Goal: Task Accomplishment & Management: Complete application form

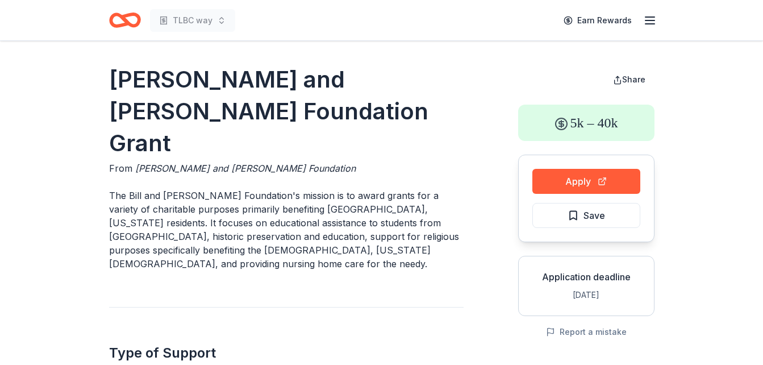
click at [653, 26] on icon "button" at bounding box center [650, 21] width 14 height 14
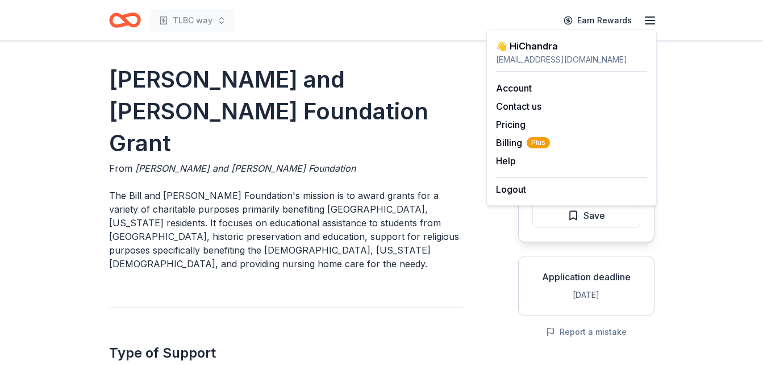
click at [117, 25] on icon "Home" at bounding box center [120, 19] width 18 height 11
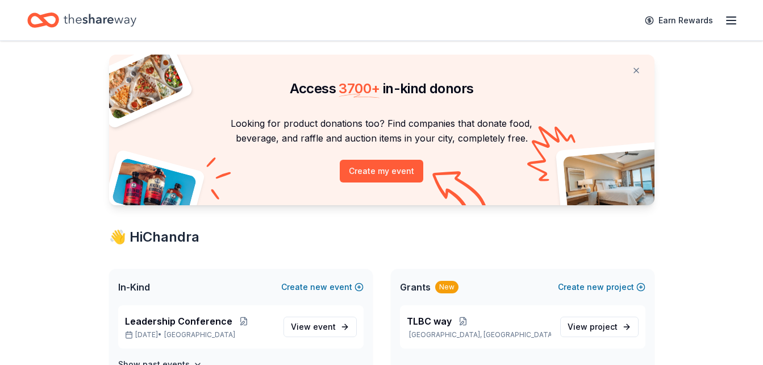
scroll to position [91, 0]
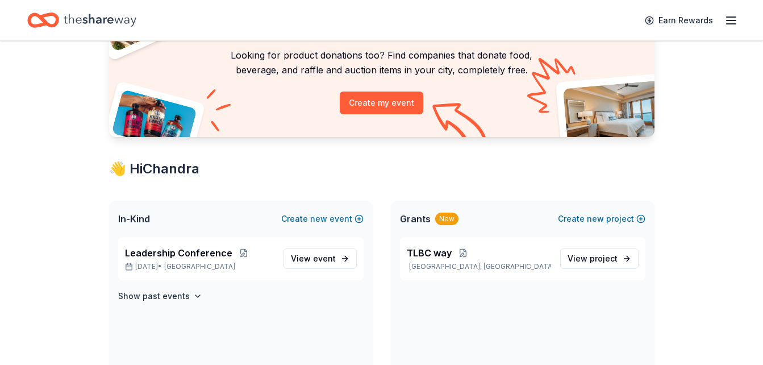
click at [443, 218] on div "New" at bounding box center [446, 219] width 23 height 13
click at [416, 220] on span "Grants" at bounding box center [415, 219] width 31 height 14
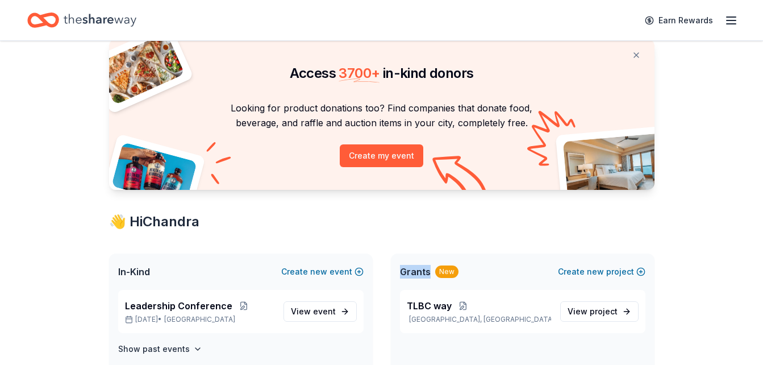
scroll to position [0, 0]
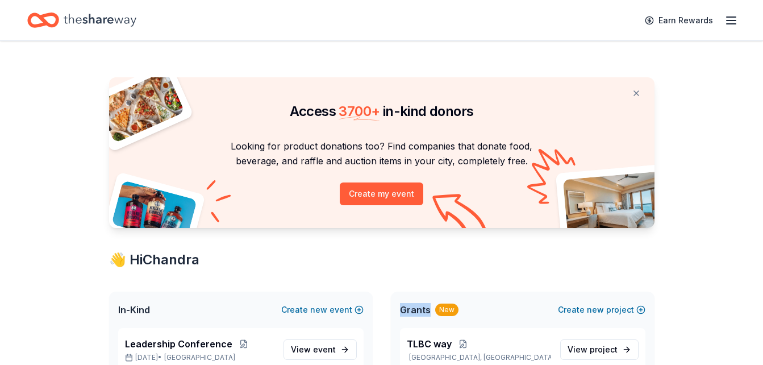
click at [728, 19] on icon "button" at bounding box center [731, 21] width 14 height 14
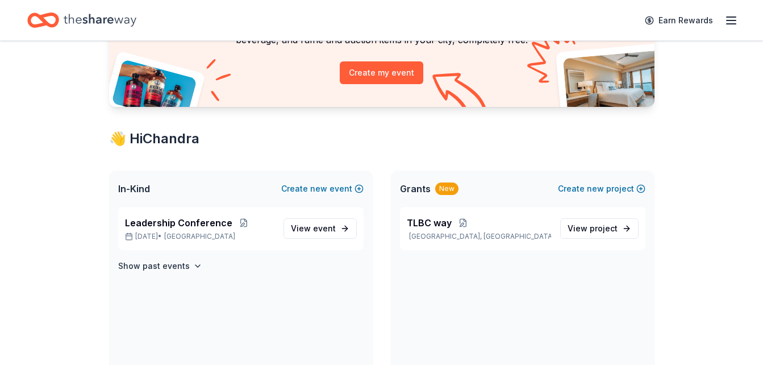
scroll to position [128, 0]
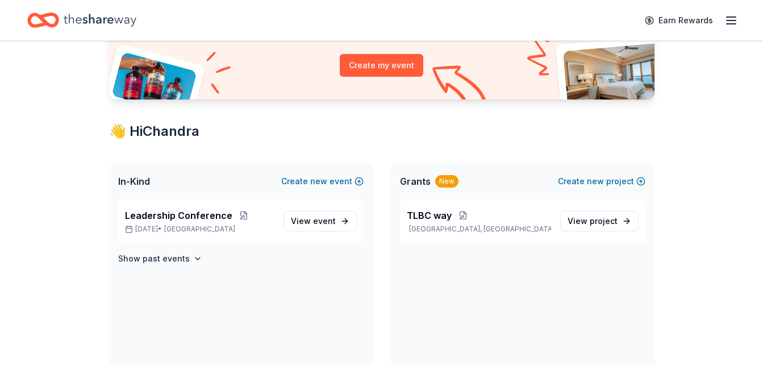
click at [128, 183] on span "In-Kind" at bounding box center [134, 181] width 32 height 14
click at [334, 220] on span "event" at bounding box center [324, 221] width 23 height 10
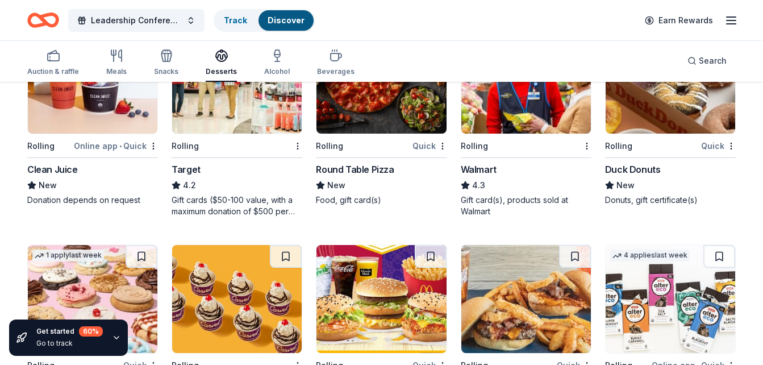
scroll to position [808, 0]
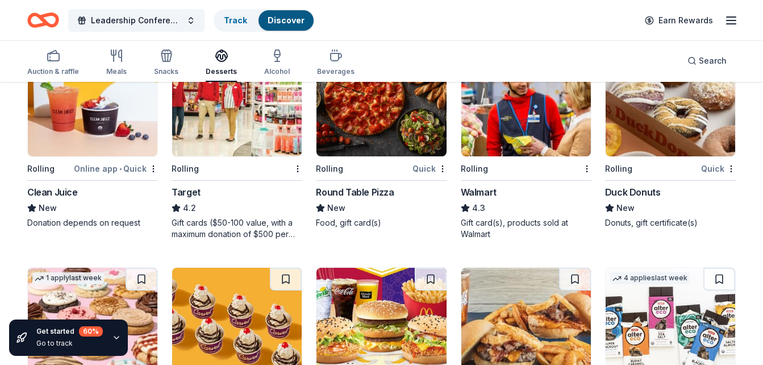
click at [370, 190] on div "Round Table Pizza" at bounding box center [355, 192] width 78 height 14
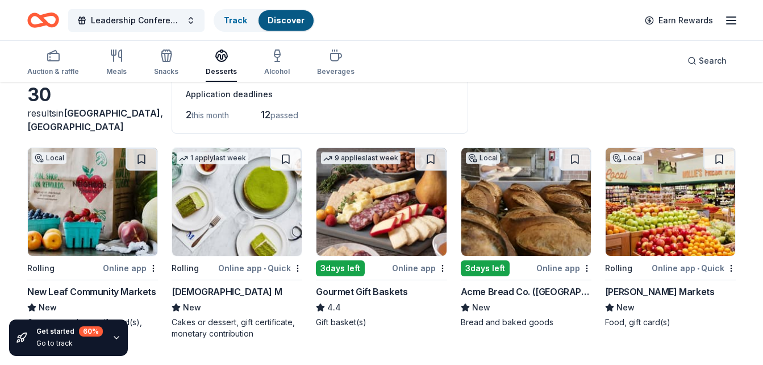
scroll to position [0, 0]
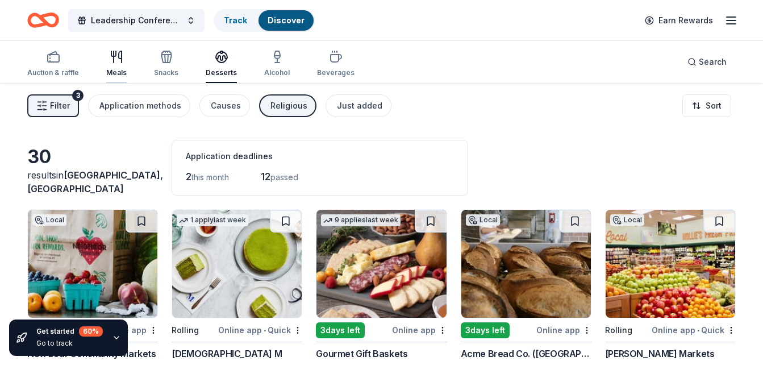
click at [116, 60] on icon "button" at bounding box center [117, 57] width 14 height 14
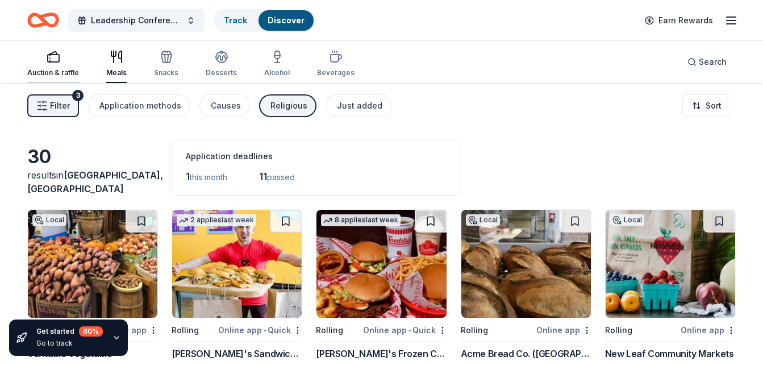
click at [51, 73] on div "Auction & raffle" at bounding box center [53, 72] width 52 height 9
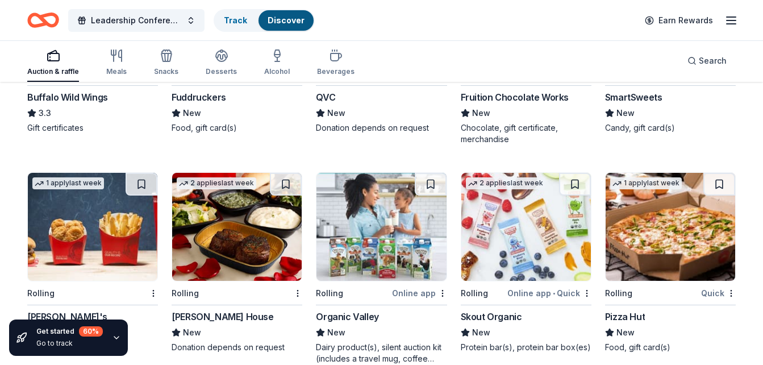
scroll to position [1592, 0]
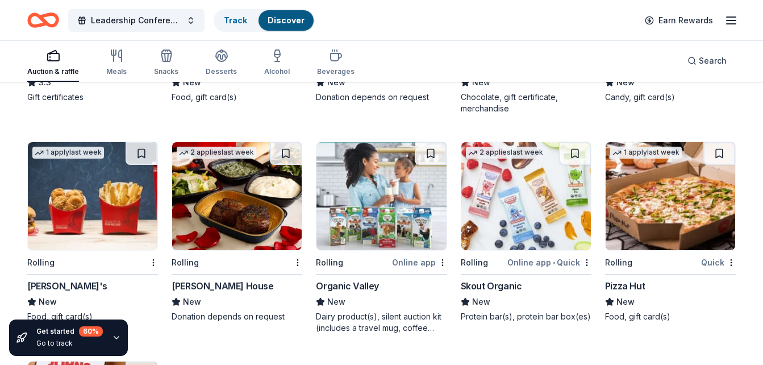
click at [249, 285] on div "[PERSON_NAME] House" at bounding box center [223, 286] width 102 height 14
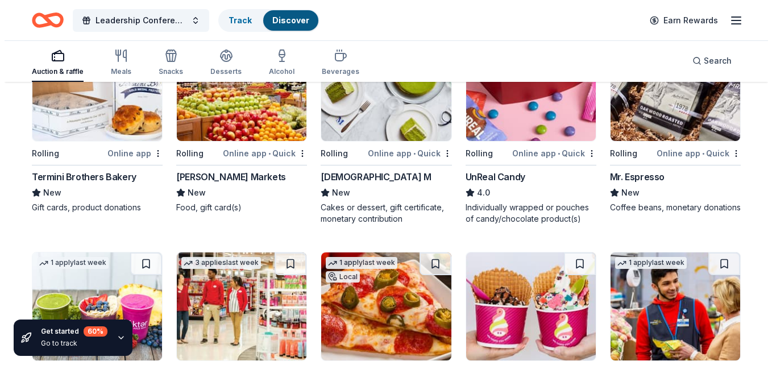
scroll to position [590, 0]
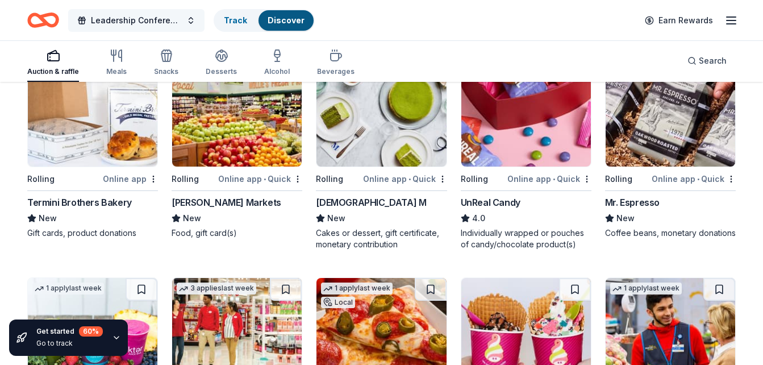
click at [169, 24] on span "Leadership Conference" at bounding box center [136, 21] width 91 height 14
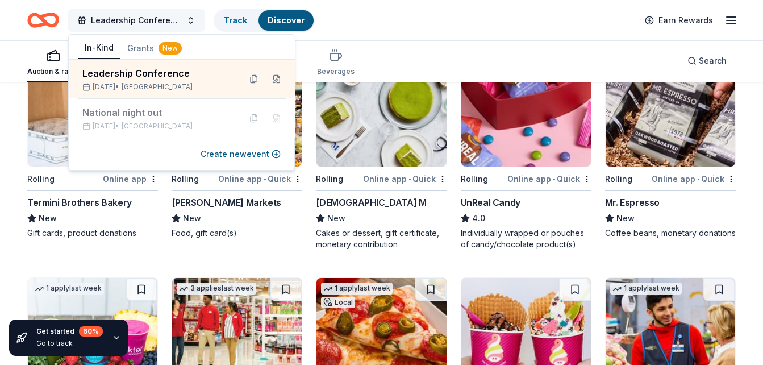
click at [169, 24] on span "Leadership Conference" at bounding box center [136, 21] width 91 height 14
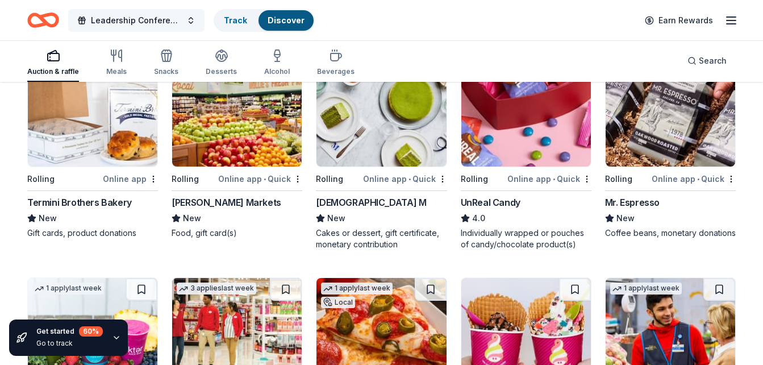
click at [169, 24] on span "Leadership Conference" at bounding box center [136, 21] width 91 height 14
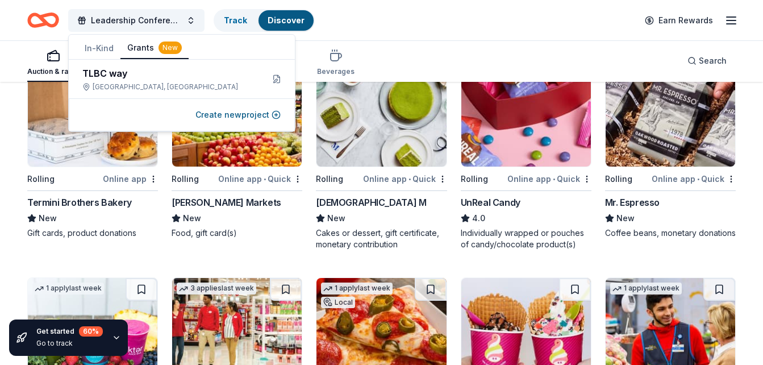
click at [140, 51] on button "Grants New" at bounding box center [154, 49] width 68 height 22
click at [168, 46] on div "New" at bounding box center [170, 47] width 23 height 13
click at [242, 115] on button "Create new project" at bounding box center [237, 115] width 85 height 14
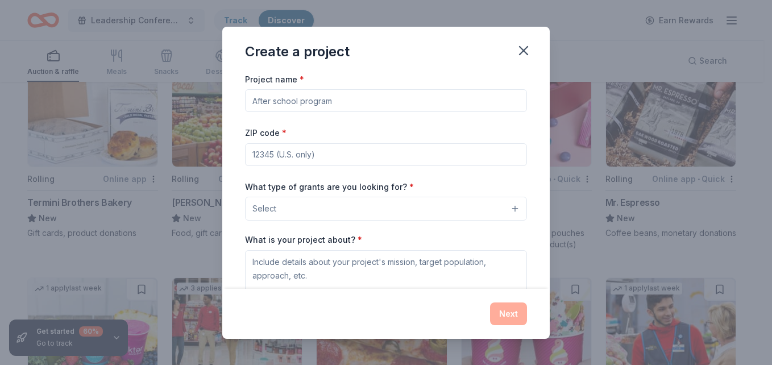
click at [300, 103] on input "Project name *" at bounding box center [386, 100] width 282 height 23
type input "coat drive for youth and unhoused"
click at [293, 156] on input "ZIP code *" at bounding box center [386, 154] width 282 height 23
type input "94533"
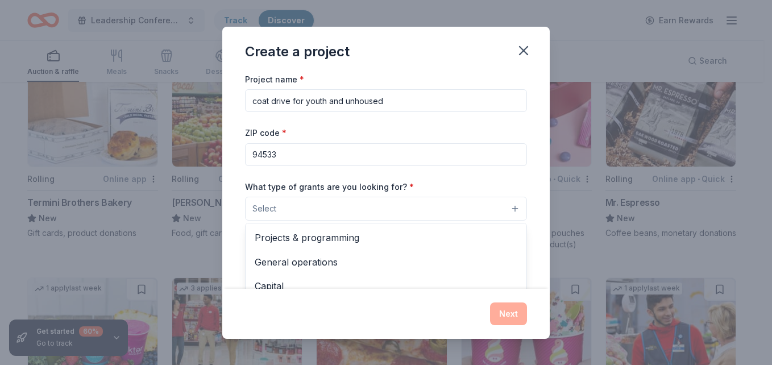
click at [299, 210] on button "Select" at bounding box center [386, 209] width 282 height 24
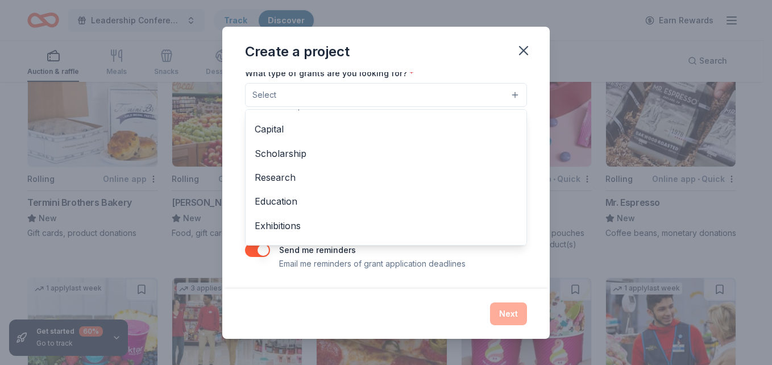
scroll to position [0, 0]
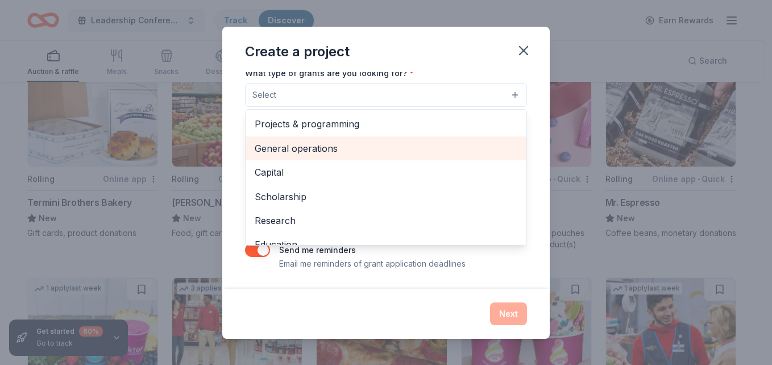
click at [375, 158] on div "General operations" at bounding box center [385, 148] width 281 height 24
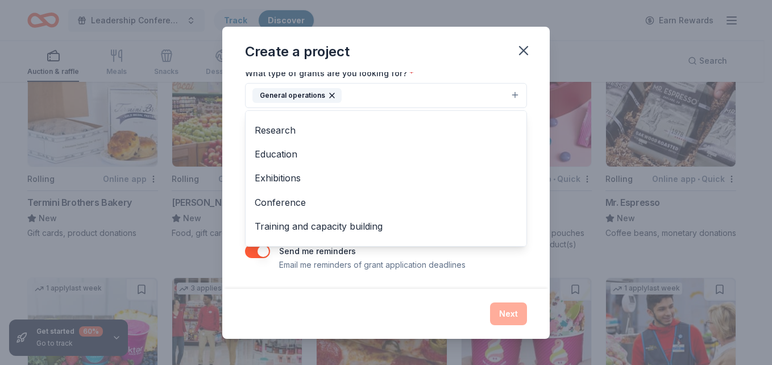
scroll to position [110, 0]
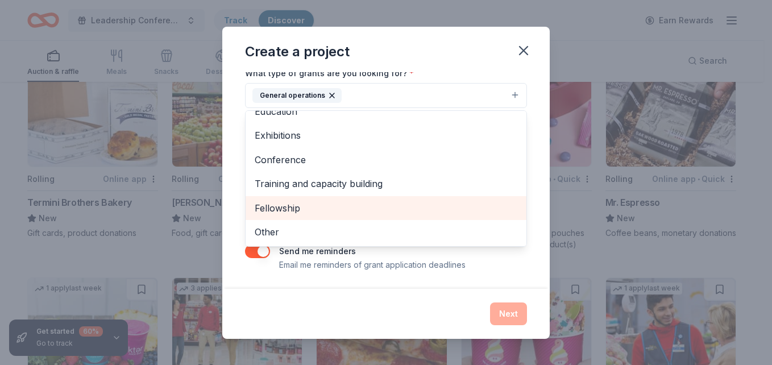
click at [346, 207] on span "Fellowship" at bounding box center [386, 208] width 263 height 15
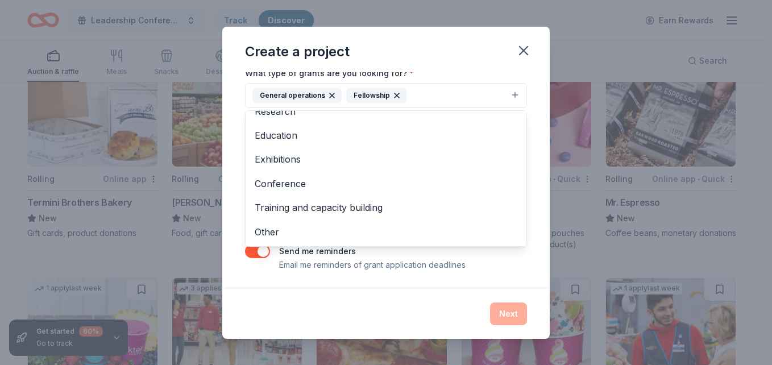
scroll to position [64, 0]
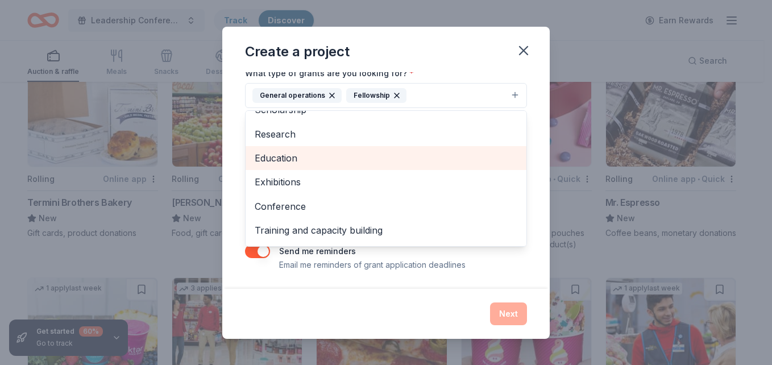
click at [341, 164] on span "Education" at bounding box center [386, 158] width 263 height 15
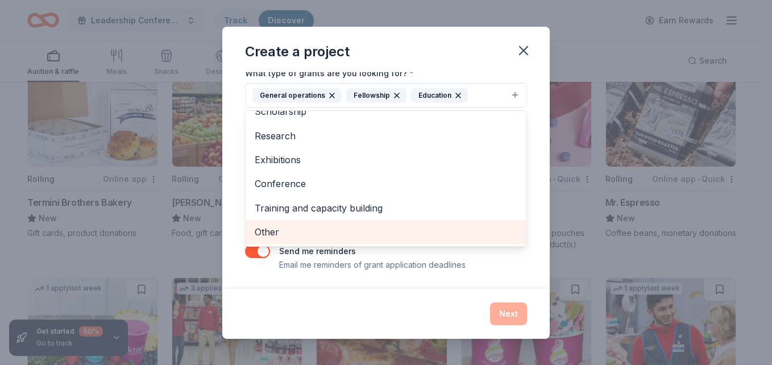
click at [412, 240] on div "Other" at bounding box center [385, 232] width 281 height 24
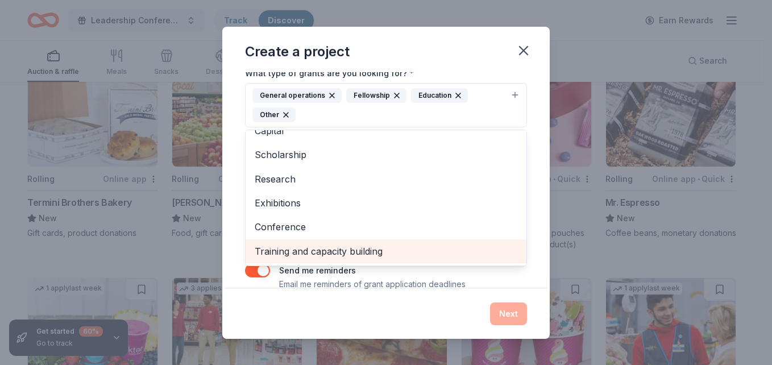
scroll to position [38, 0]
click at [372, 257] on span "Training and capacity building" at bounding box center [386, 251] width 263 height 15
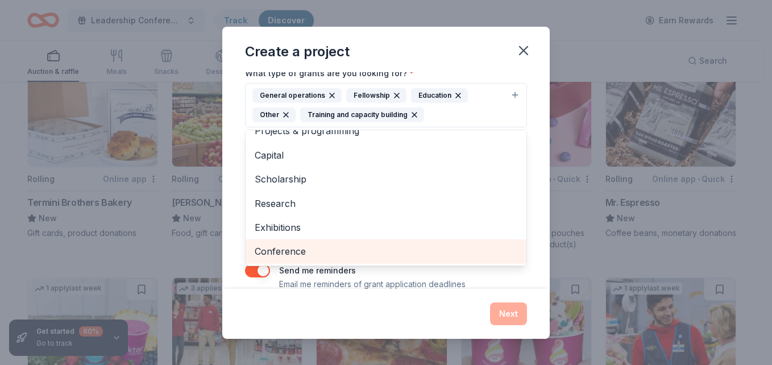
scroll to position [14, 0]
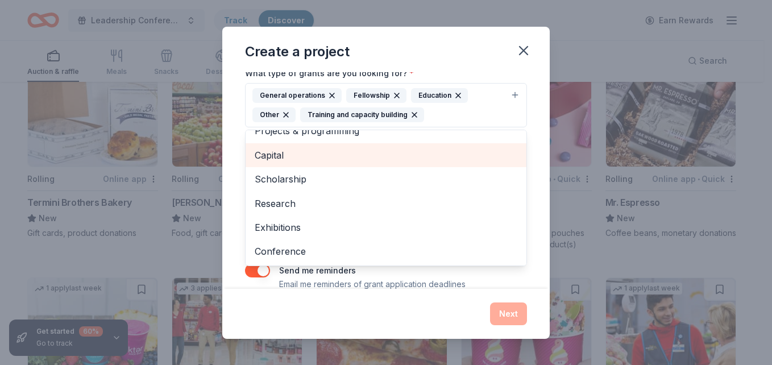
click at [363, 159] on span "Capital" at bounding box center [386, 155] width 263 height 15
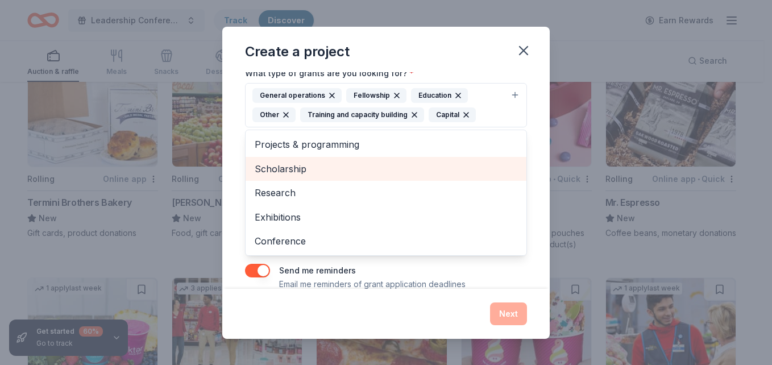
scroll to position [0, 0]
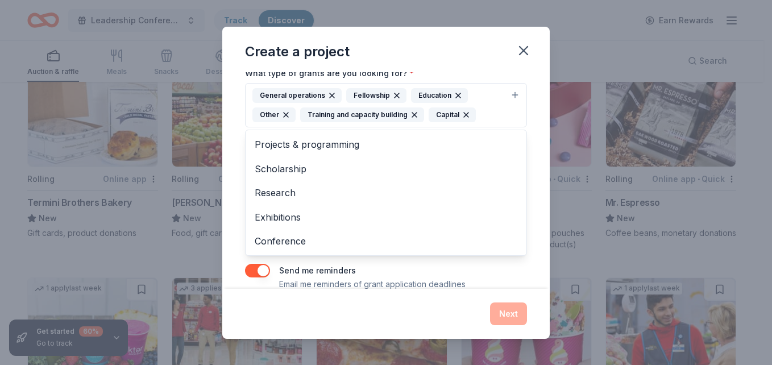
click at [458, 288] on div "Project name * coat drive for youth and unhoused ZIP code * 94533 What type of …" at bounding box center [386, 125] width 282 height 332
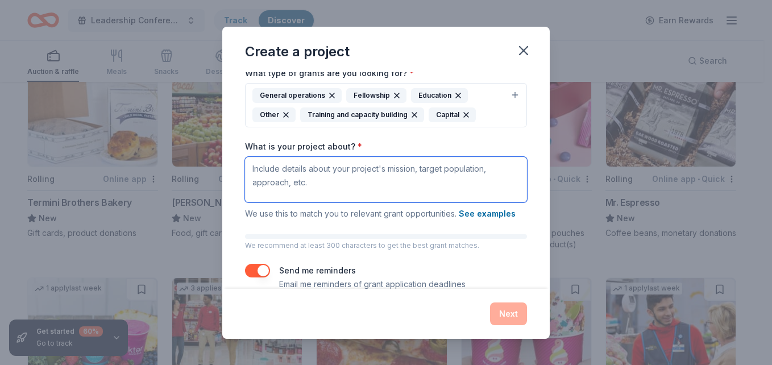
click at [380, 186] on textarea "What is your project about? *" at bounding box center [386, 179] width 282 height 45
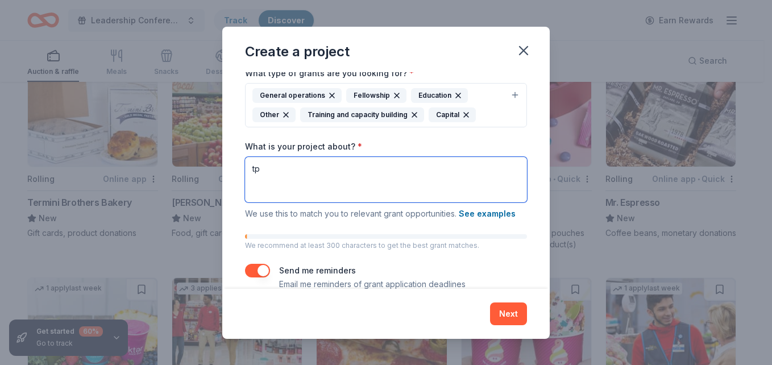
type textarea "t"
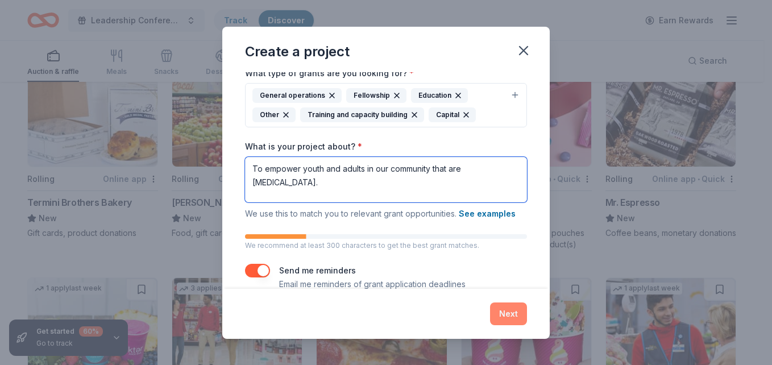
type textarea "To empower youth and adults in our community that are [MEDICAL_DATA]."
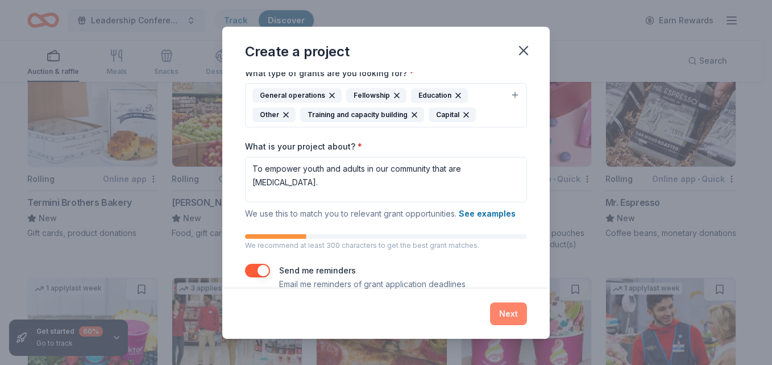
click at [517, 318] on button "Next" at bounding box center [508, 313] width 37 height 23
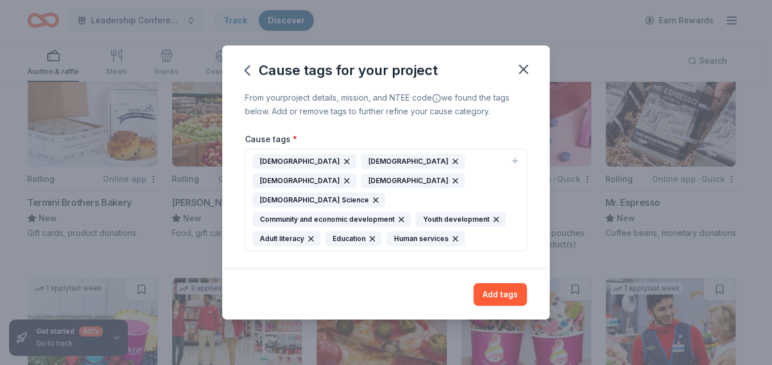
click at [278, 169] on div "[DEMOGRAPHIC_DATA]" at bounding box center [304, 161] width 104 height 15
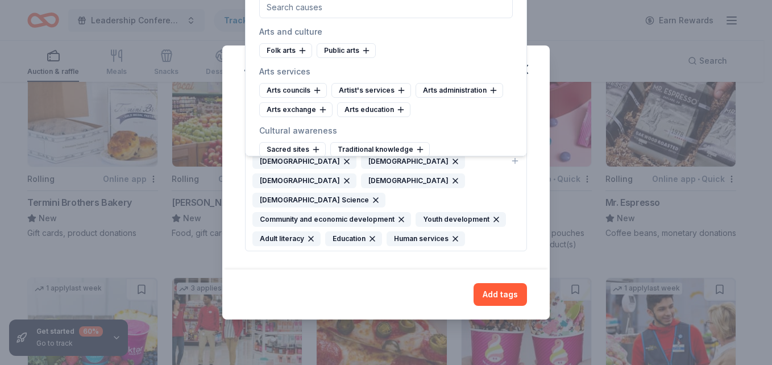
click at [278, 169] on div "[DEMOGRAPHIC_DATA]" at bounding box center [304, 161] width 104 height 15
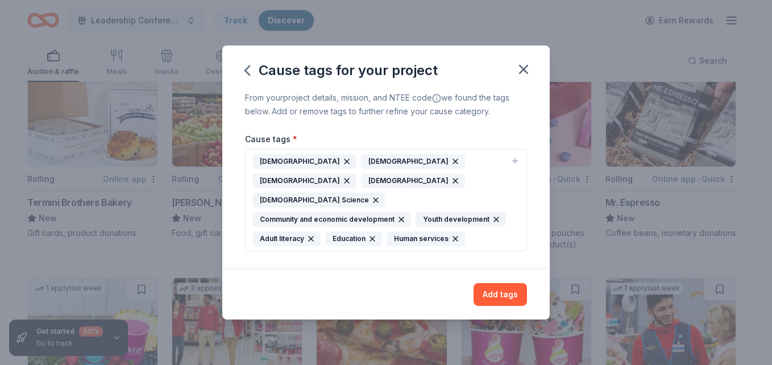
click at [278, 169] on div "[DEMOGRAPHIC_DATA]" at bounding box center [304, 161] width 104 height 15
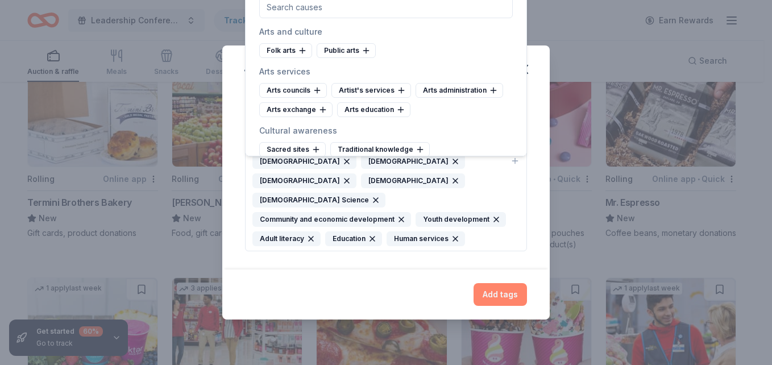
click at [496, 287] on button "Add tags" at bounding box center [499, 294] width 53 height 23
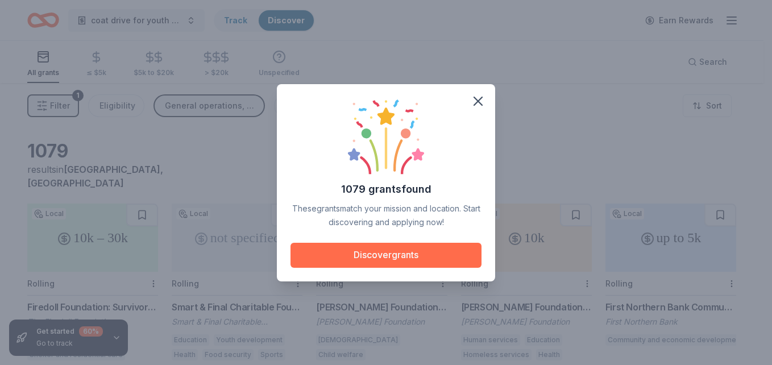
click at [420, 252] on button "Discover grants" at bounding box center [385, 255] width 191 height 25
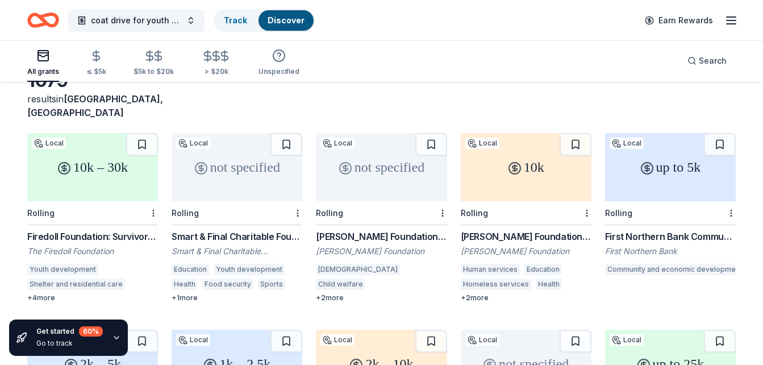
scroll to position [87, 0]
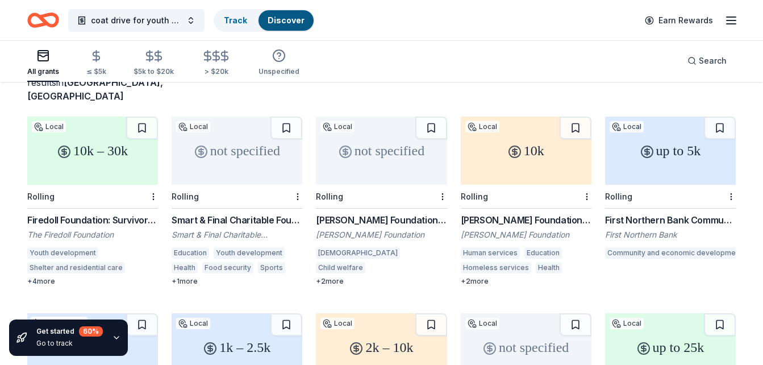
click at [686, 213] on div "First Northern Bank Community GIving" at bounding box center [670, 220] width 131 height 14
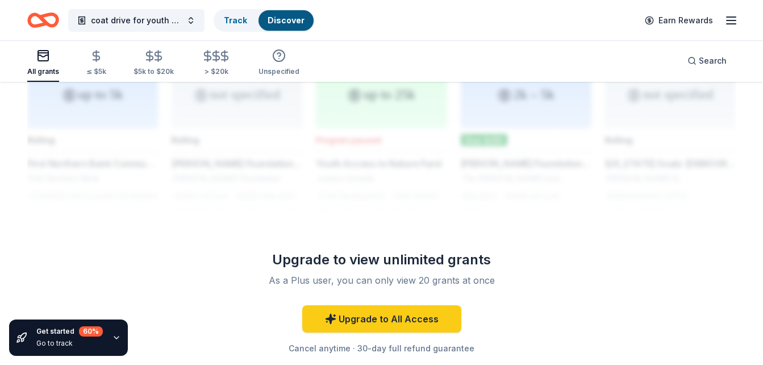
scroll to position [988, 0]
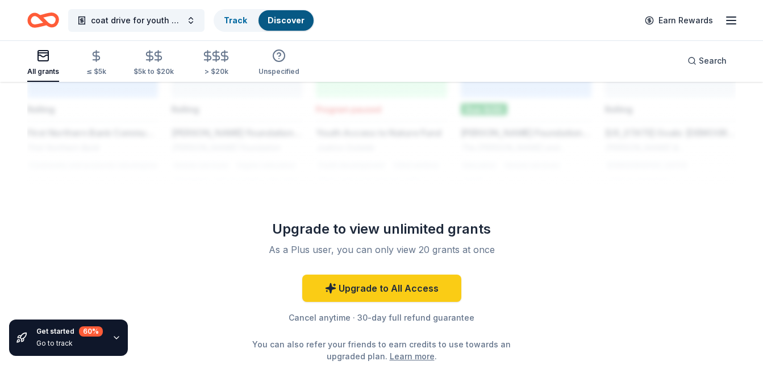
click at [730, 18] on icon "button" at bounding box center [731, 21] width 14 height 14
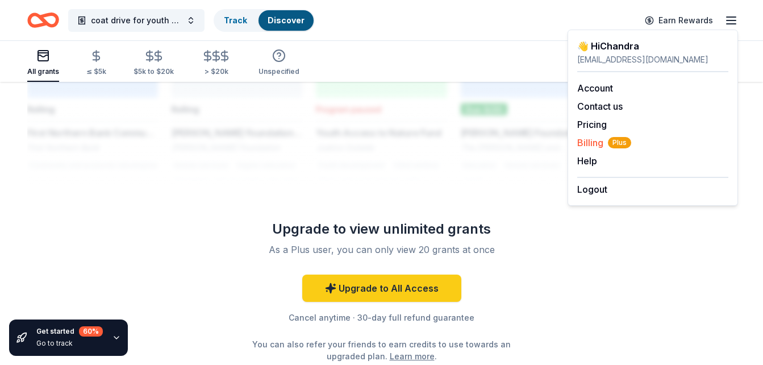
click at [593, 138] on span "Billing Plus" at bounding box center [604, 143] width 54 height 14
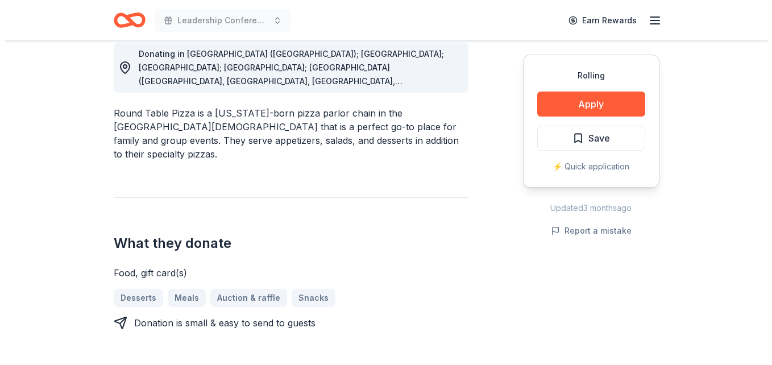
scroll to position [340, 0]
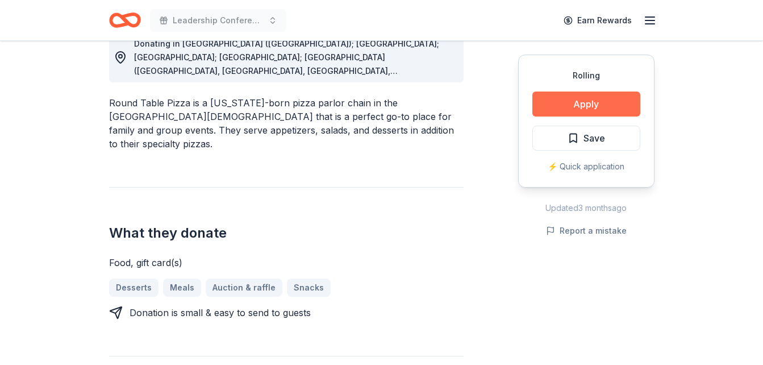
click at [584, 99] on button "Apply" at bounding box center [586, 103] width 108 height 25
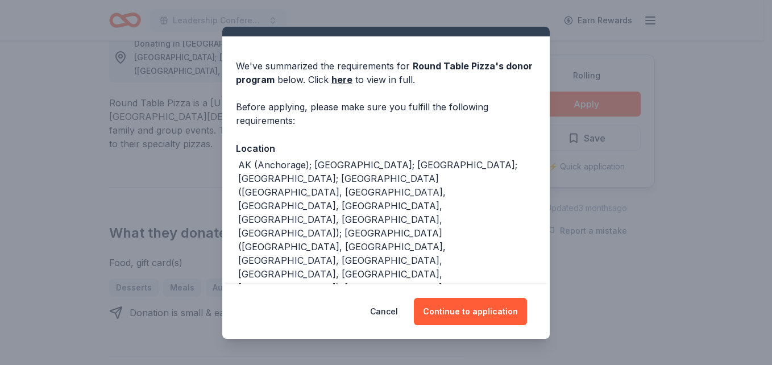
scroll to position [27, 0]
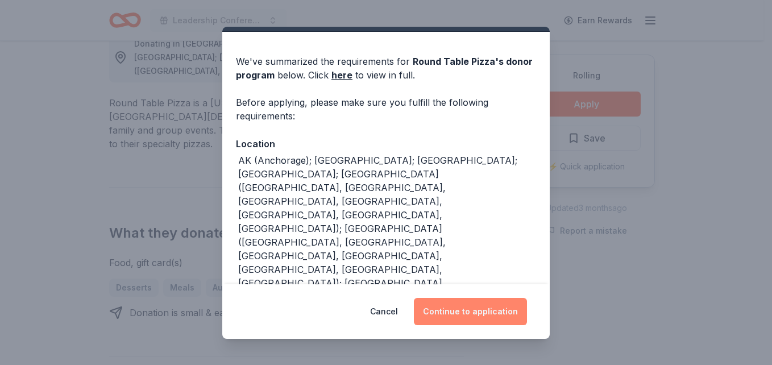
click at [490, 309] on button "Continue to application" at bounding box center [470, 311] width 113 height 27
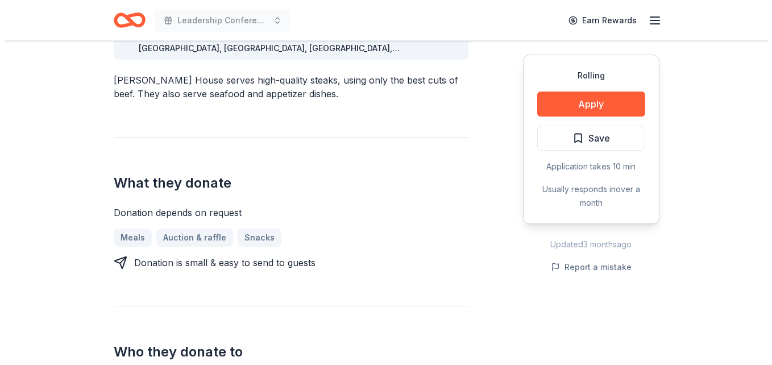
scroll to position [439, 0]
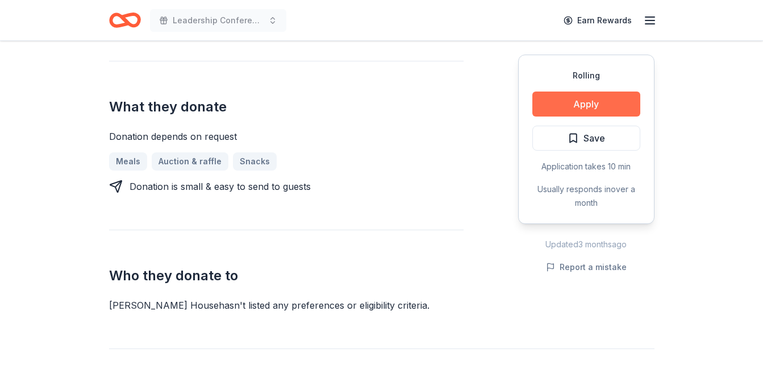
click at [584, 106] on button "Apply" at bounding box center [586, 103] width 108 height 25
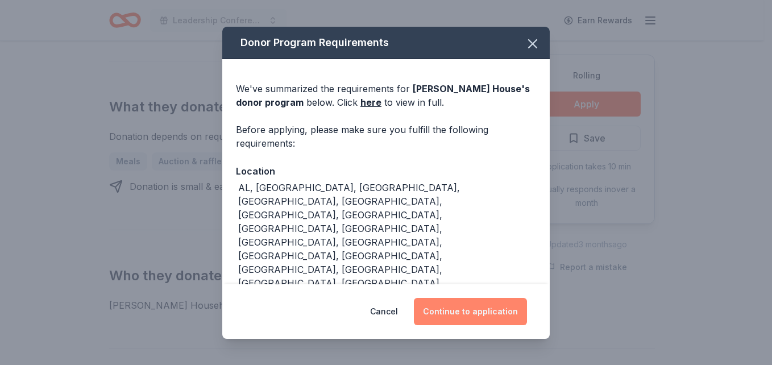
click at [509, 320] on button "Continue to application" at bounding box center [470, 311] width 113 height 27
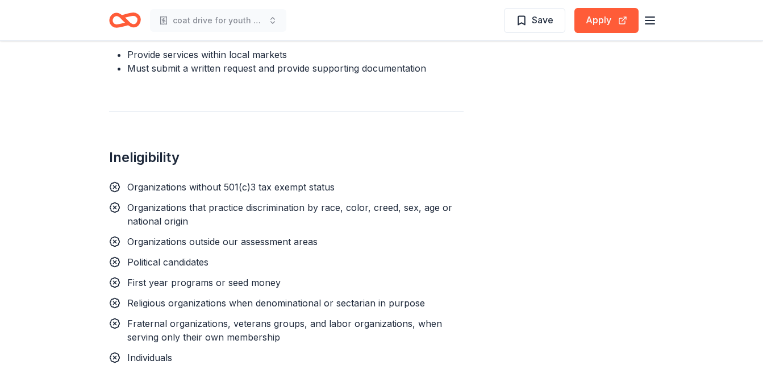
scroll to position [916, 0]
